Goal: Transaction & Acquisition: Purchase product/service

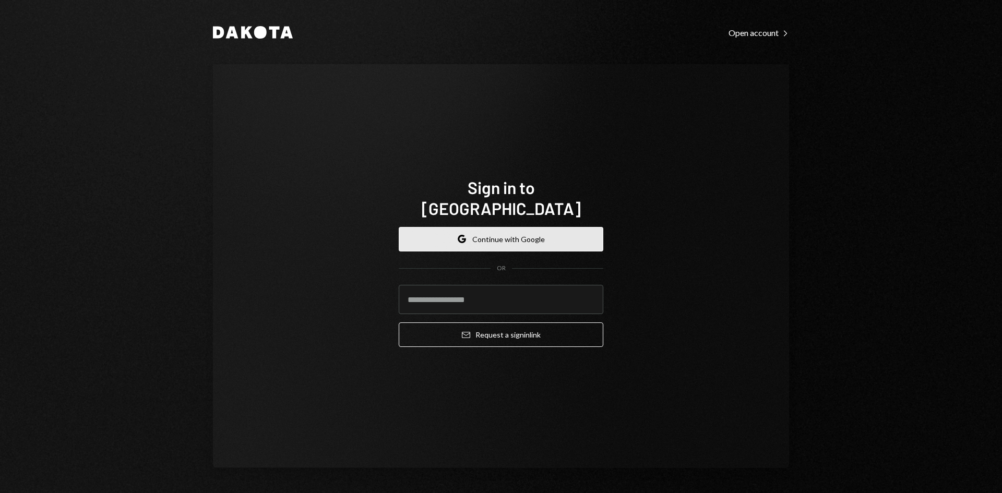
click at [492, 234] on button "Google Continue with Google" at bounding box center [501, 239] width 205 height 25
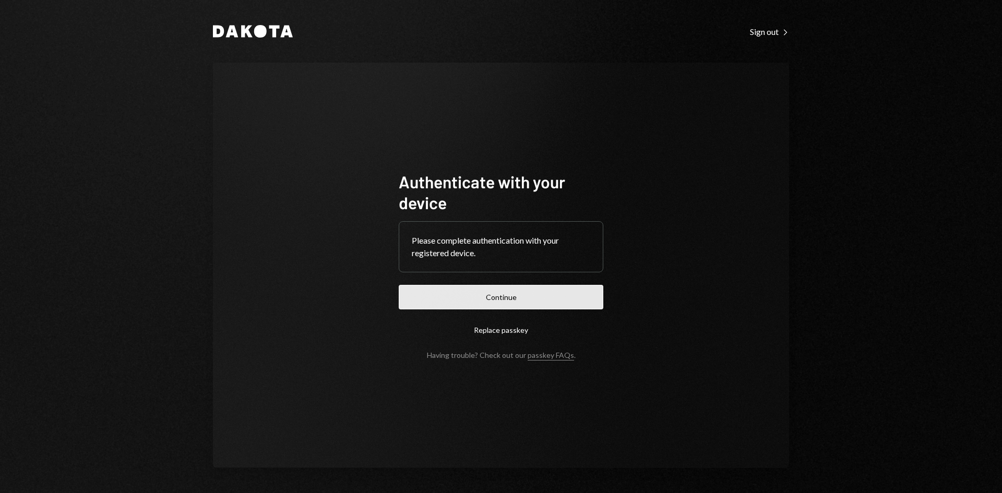
click at [464, 296] on button "Continue" at bounding box center [501, 297] width 205 height 25
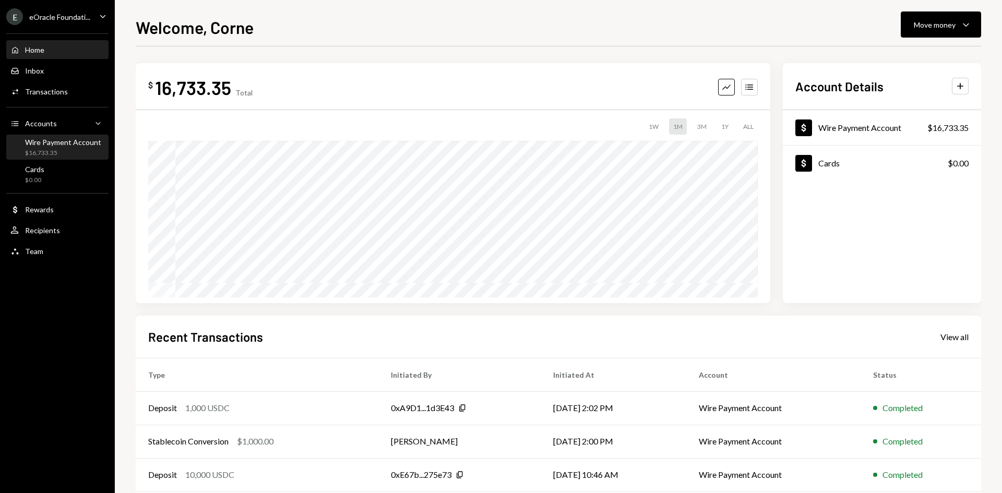
click at [70, 144] on div "Wire Payment Account" at bounding box center [63, 142] width 76 height 9
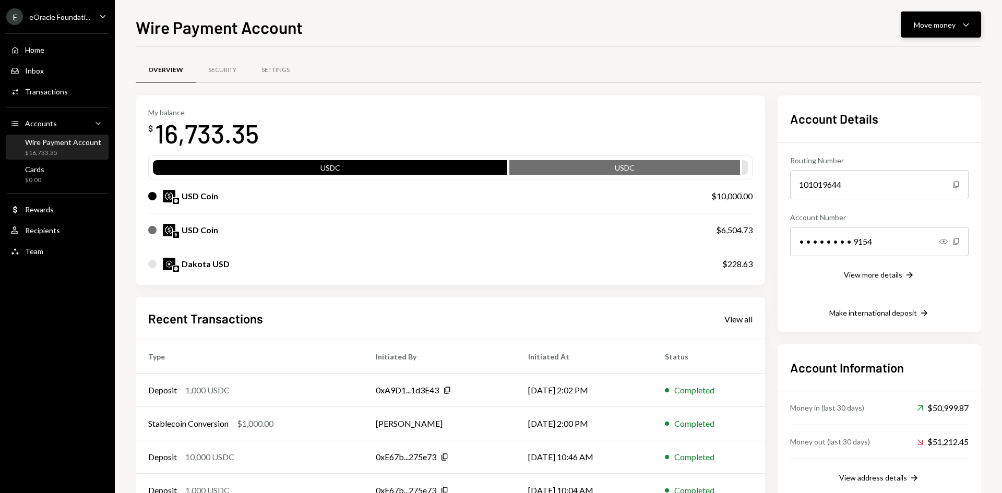
click at [934, 17] on button "Move money Caret Down" at bounding box center [941, 24] width 80 height 26
click at [941, 130] on div "Swap stablecoins" at bounding box center [932, 135] width 76 height 11
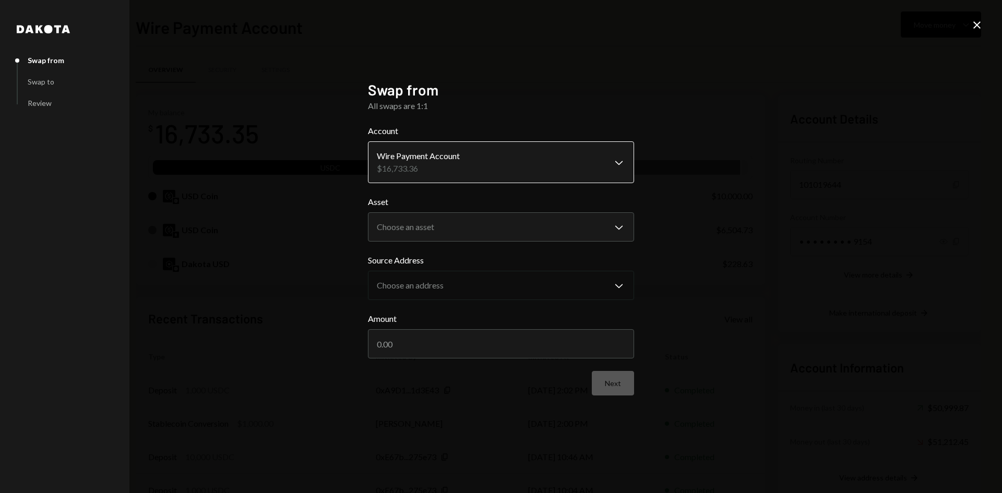
click at [440, 167] on body "E eOracle Foundati... Caret Down Home Home Inbox Inbox Activities Transactions …" at bounding box center [501, 246] width 1002 height 493
click at [421, 222] on body "E eOracle Foundati... Caret Down Home Home Inbox Inbox Activities Transactions …" at bounding box center [501, 246] width 1002 height 493
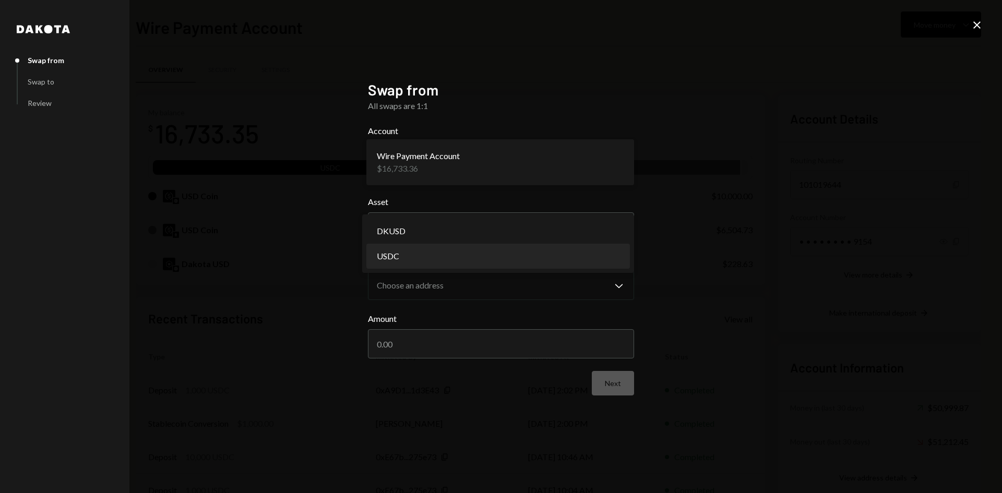
select select "****"
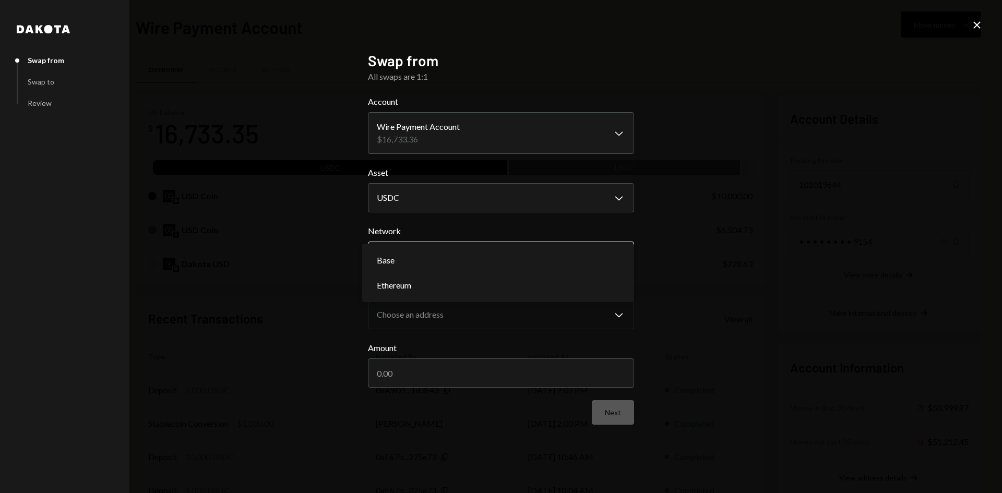
click at [438, 259] on body "E eOracle Foundati... Caret Down Home Home Inbox Inbox Activities Transactions …" at bounding box center [501, 246] width 1002 height 493
select select "**********"
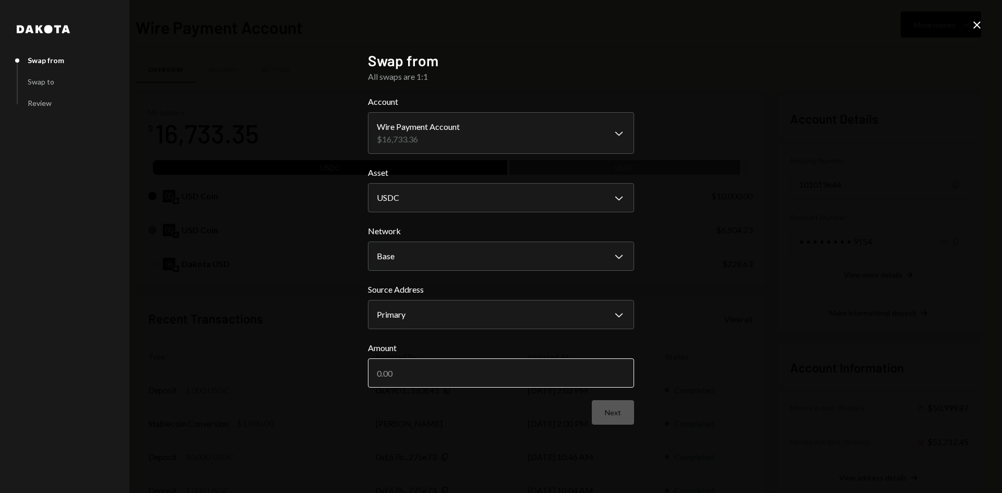
click at [470, 363] on input "Amount" at bounding box center [501, 373] width 266 height 29
type input "10000"
click at [609, 407] on button "Next" at bounding box center [613, 412] width 42 height 25
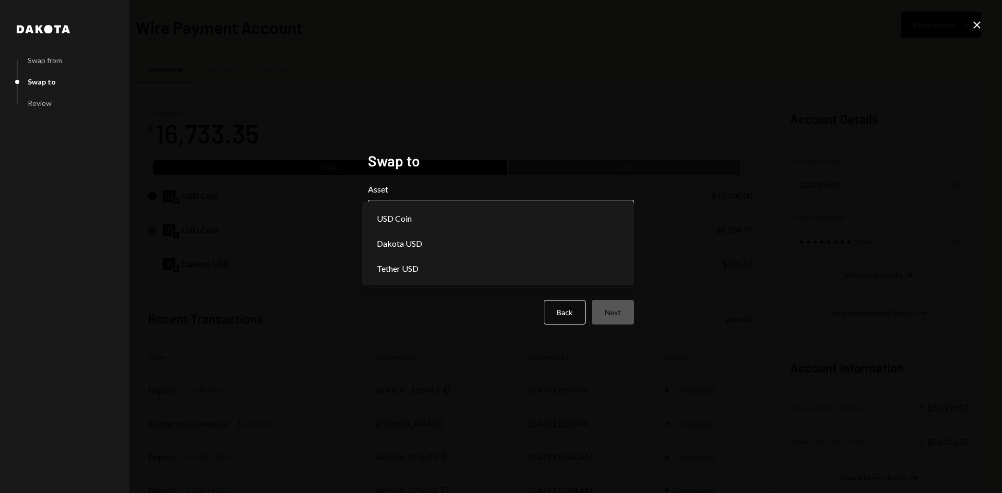
click at [484, 220] on body "E eOracle Foundati... Caret Down Home Home Inbox Inbox Activities Transactions …" at bounding box center [501, 246] width 1002 height 493
select select "****"
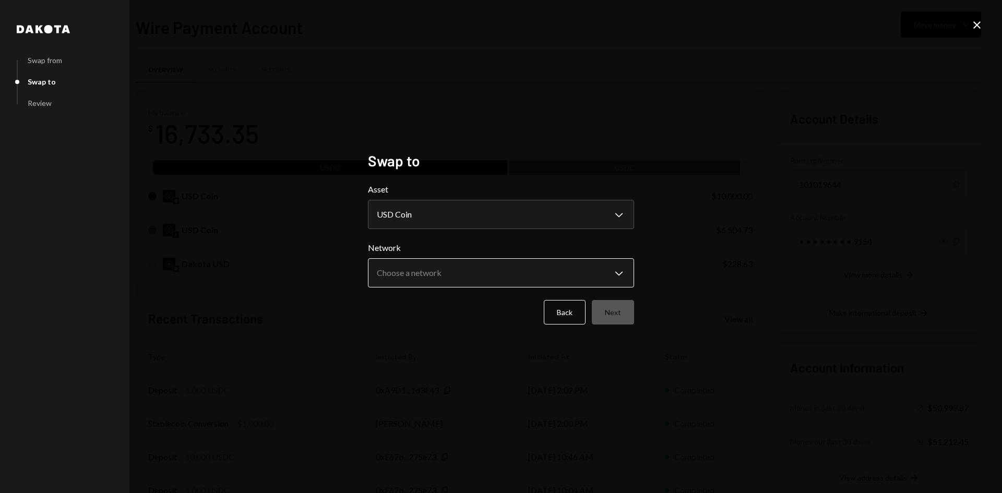
click at [423, 268] on body "E eOracle Foundati... Caret Down Home Home Inbox Inbox Activities Transactions …" at bounding box center [501, 246] width 1002 height 493
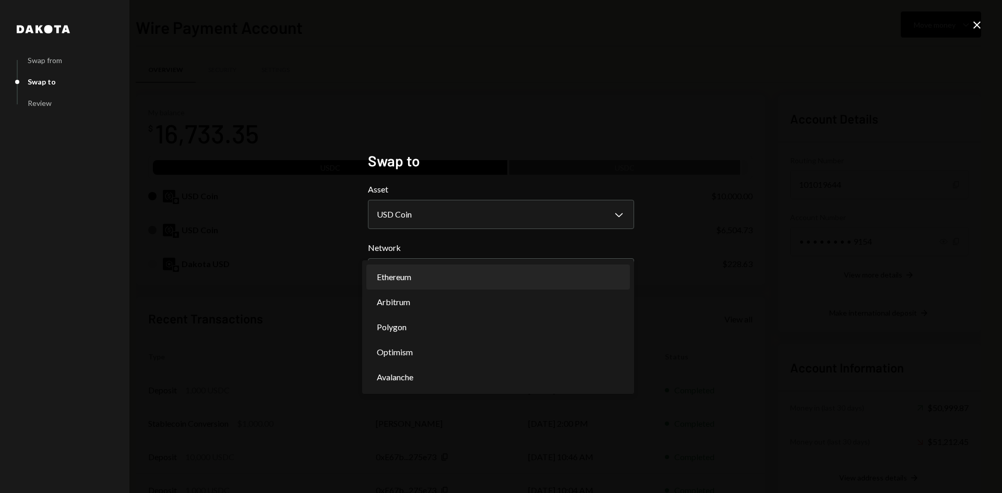
select select "**********"
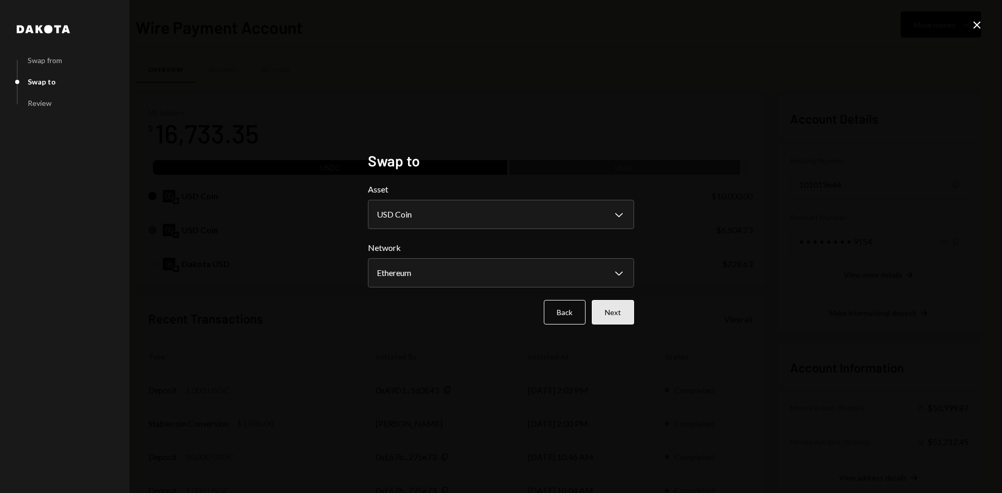
click at [627, 316] on button "Next" at bounding box center [613, 312] width 42 height 25
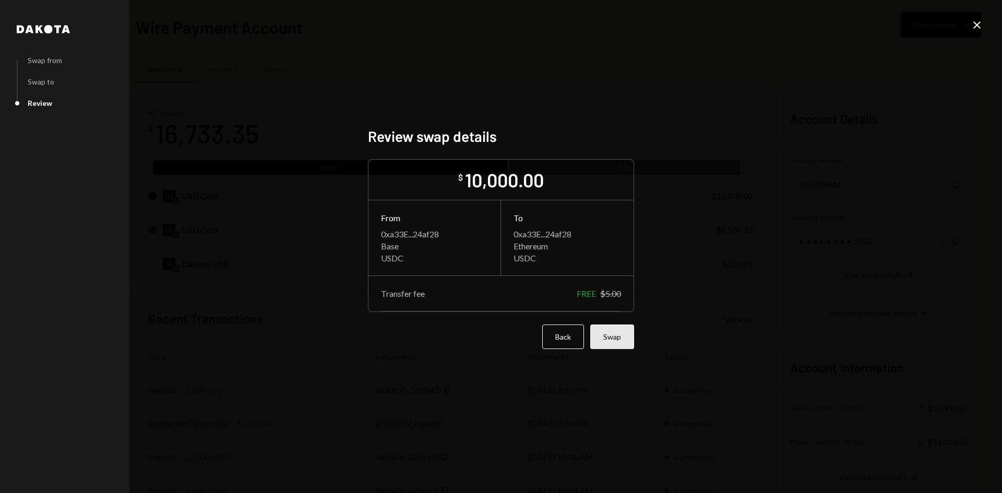
click at [612, 337] on button "Swap" at bounding box center [612, 337] width 44 height 25
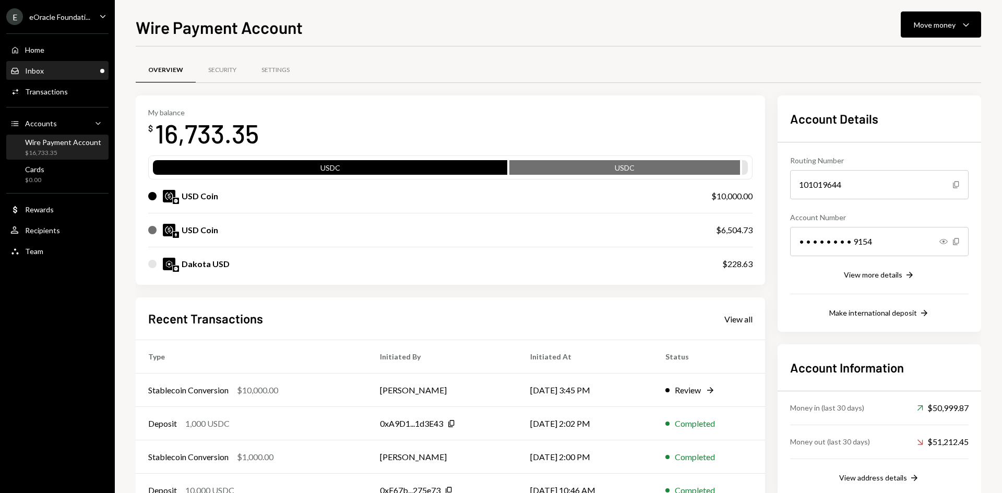
click at [60, 71] on div "Inbox Inbox" at bounding box center [57, 70] width 94 height 9
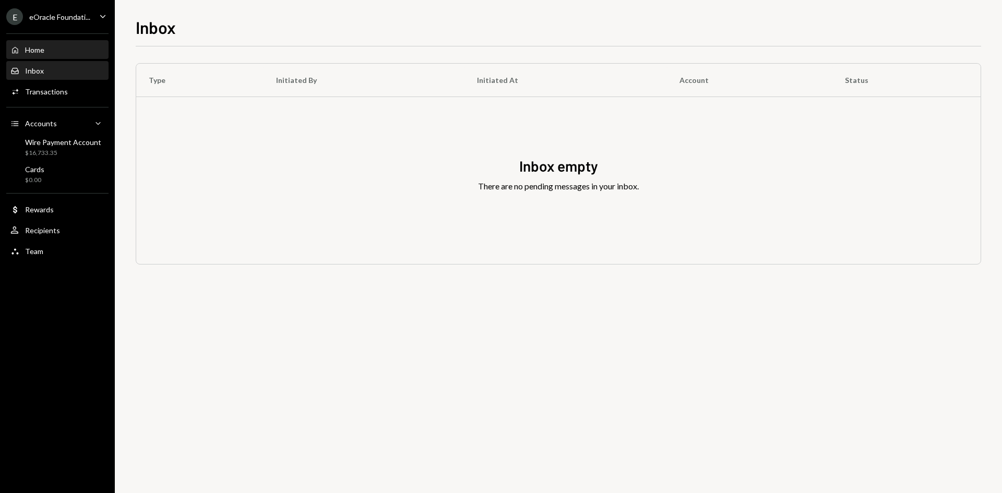
click at [66, 51] on div "Home Home" at bounding box center [57, 49] width 94 height 9
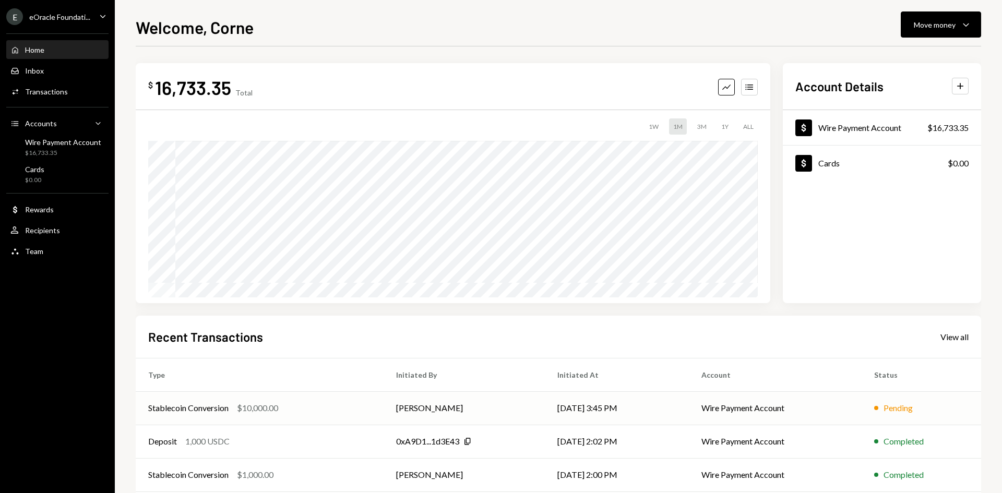
click at [314, 400] on td "Stablecoin Conversion $10,000.00" at bounding box center [260, 407] width 248 height 33
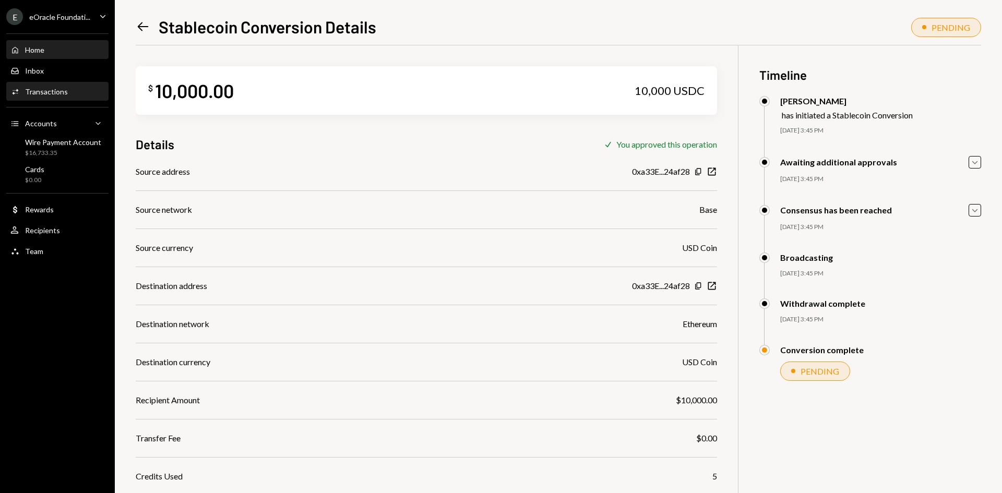
click at [61, 51] on div "Home Home" at bounding box center [57, 49] width 94 height 9
